Goal: Communication & Community: Share content

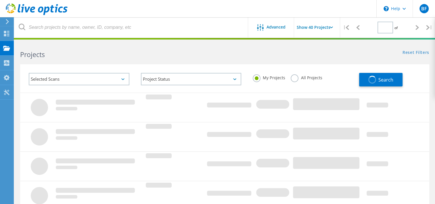
type input "1"
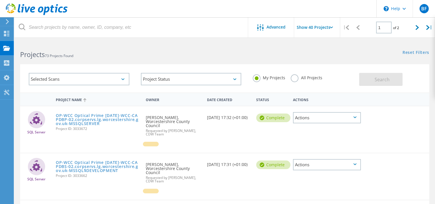
click at [224, 99] on div "Date Created" at bounding box center [228, 99] width 49 height 11
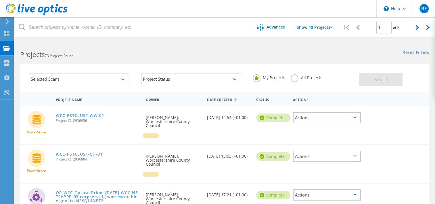
click at [224, 99] on div "Date Created" at bounding box center [228, 99] width 49 height 11
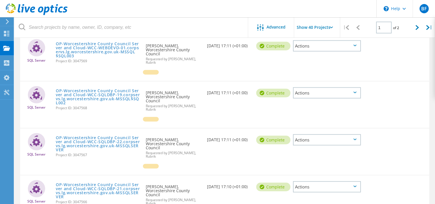
scroll to position [1439, 0]
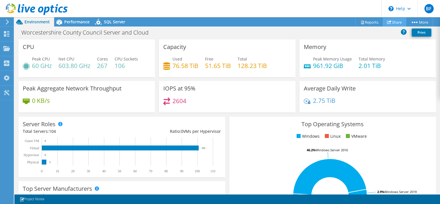
click at [397, 24] on link "Share" at bounding box center [394, 22] width 24 height 9
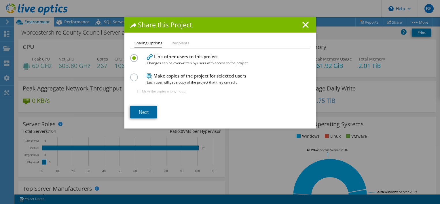
click at [136, 110] on link "Next" at bounding box center [143, 112] width 27 height 13
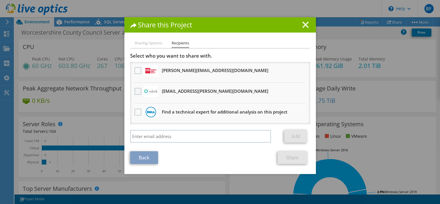
click at [135, 91] on label at bounding box center [138, 91] width 8 height 7
click at [0, 0] on input "checkbox" at bounding box center [0, 0] width 0 height 0
click at [292, 157] on link "Share" at bounding box center [292, 157] width 30 height 13
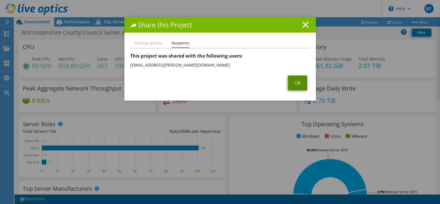
click at [291, 78] on link "Ok" at bounding box center [297, 82] width 19 height 15
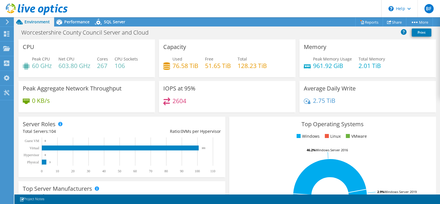
click at [55, 163] on rect at bounding box center [119, 155] width 193 height 36
drag, startPoint x: 55, startPoint y: 163, endPoint x: 108, endPoint y: 154, distance: 53.6
click at [79, 167] on rect at bounding box center [119, 155] width 193 height 36
click at [108, 154] on rect at bounding box center [119, 155] width 193 height 36
